Goal: Check status: Check status

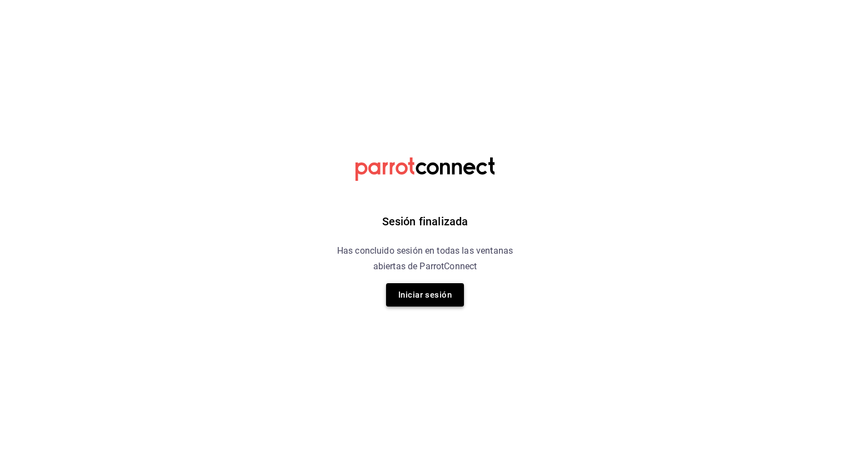
click at [410, 296] on button "Iniciar sesión" at bounding box center [425, 294] width 78 height 23
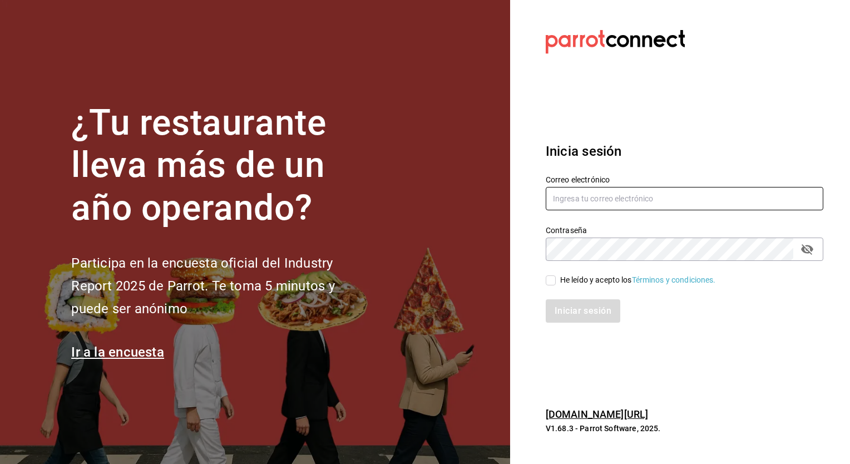
type input "[PERSON_NAME][EMAIL_ADDRESS][PERSON_NAME][DOMAIN_NAME]"
click at [549, 282] on input "He leído y acepto los Términos y condiciones." at bounding box center [551, 280] width 10 height 10
checkbox input "true"
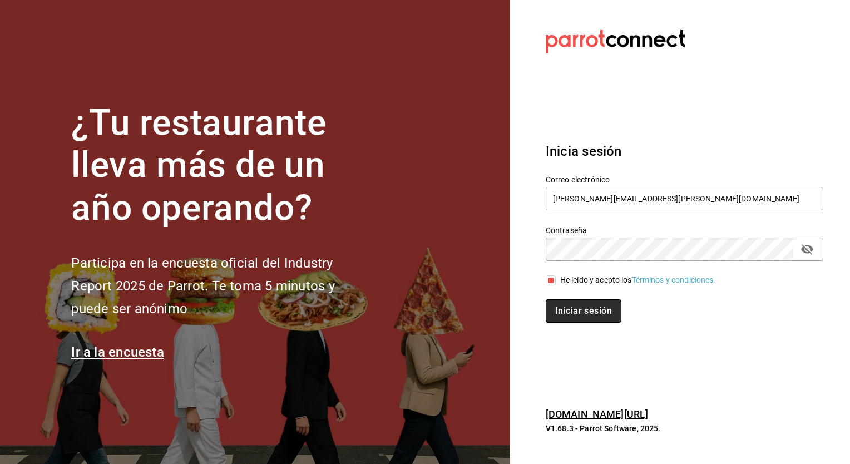
click at [576, 312] on button "Iniciar sesión" at bounding box center [584, 310] width 76 height 23
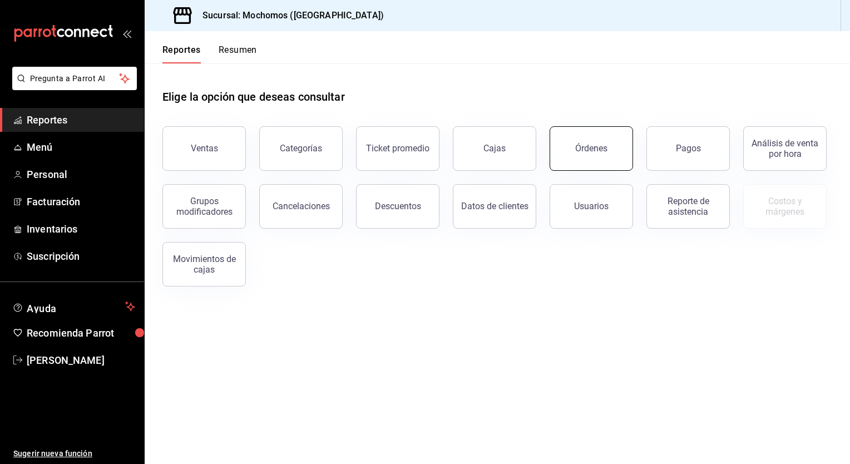
click at [598, 139] on button "Órdenes" at bounding box center [590, 148] width 83 height 44
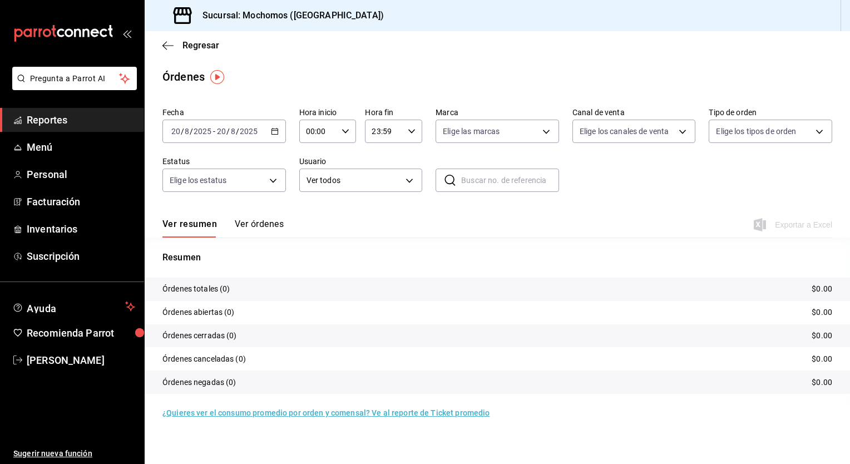
click at [273, 229] on button "Ver órdenes" at bounding box center [259, 228] width 49 height 19
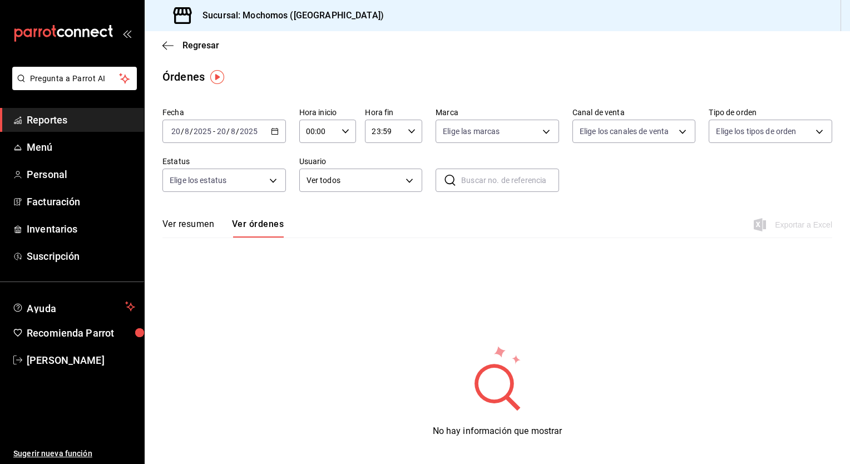
click at [267, 123] on div "2025-08-20 20 / 8 / 2025 - 2025-08-20 20 / 8 / 2025" at bounding box center [223, 131] width 123 height 23
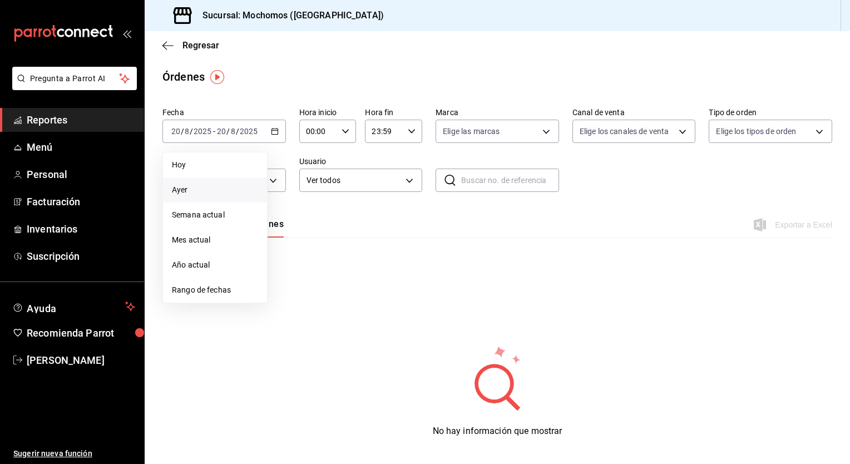
click at [242, 192] on span "Ayer" at bounding box center [215, 190] width 86 height 12
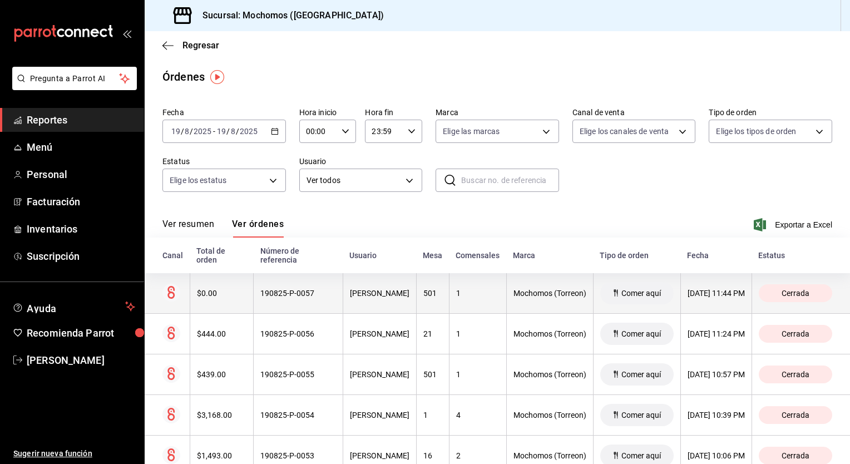
click at [513, 298] on div "Mochomos (Torreon)" at bounding box center [549, 293] width 73 height 9
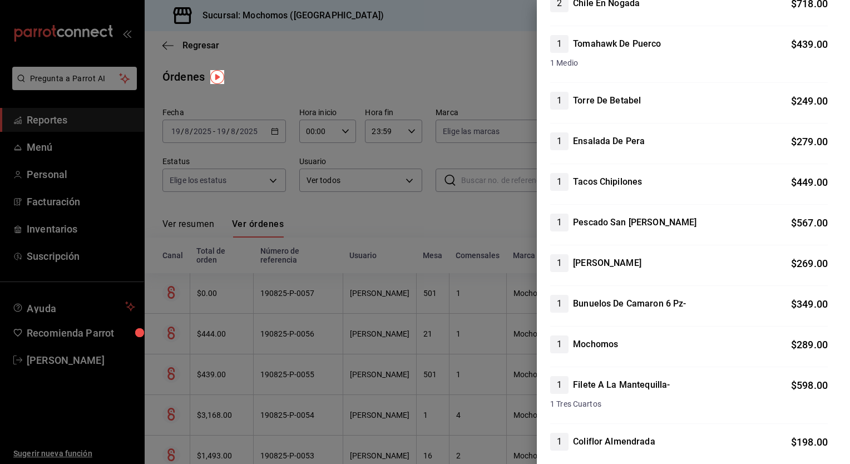
scroll to position [271, 0]
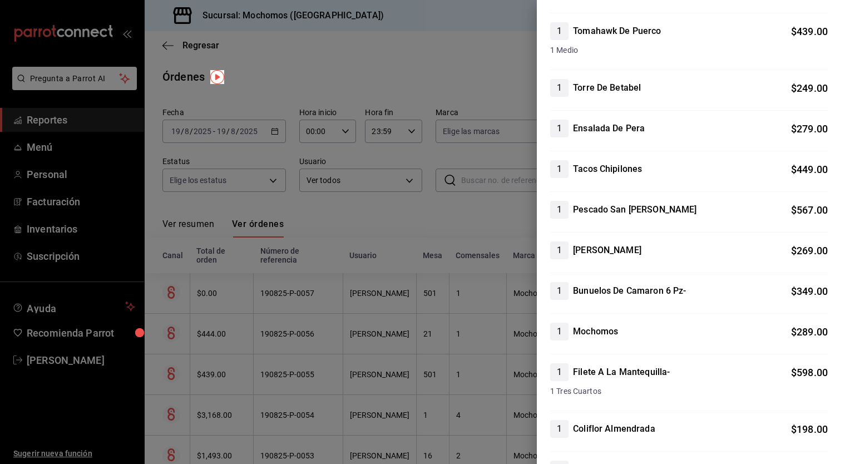
click at [383, 79] on div at bounding box center [425, 232] width 850 height 464
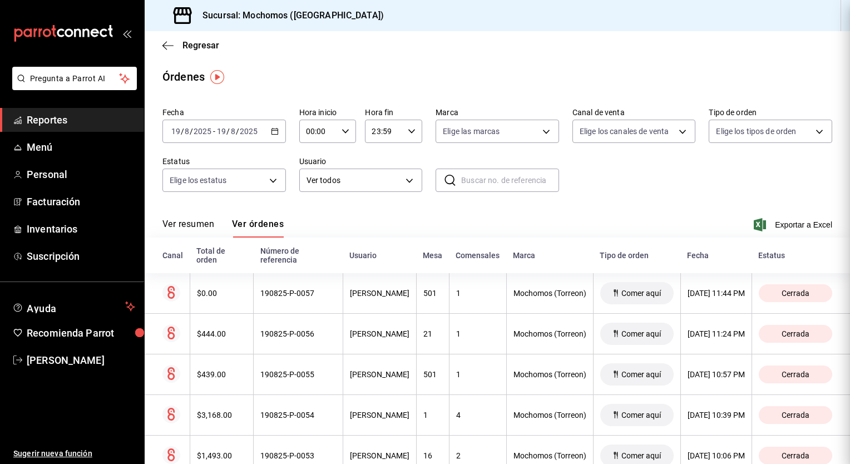
scroll to position [0, 0]
click at [176, 46] on span "Regresar" at bounding box center [190, 45] width 57 height 11
